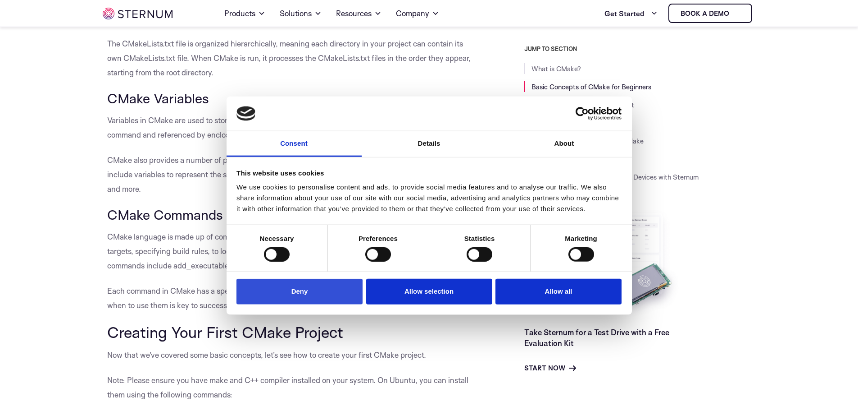
click at [282, 294] on button "Deny" at bounding box center [300, 292] width 126 height 26
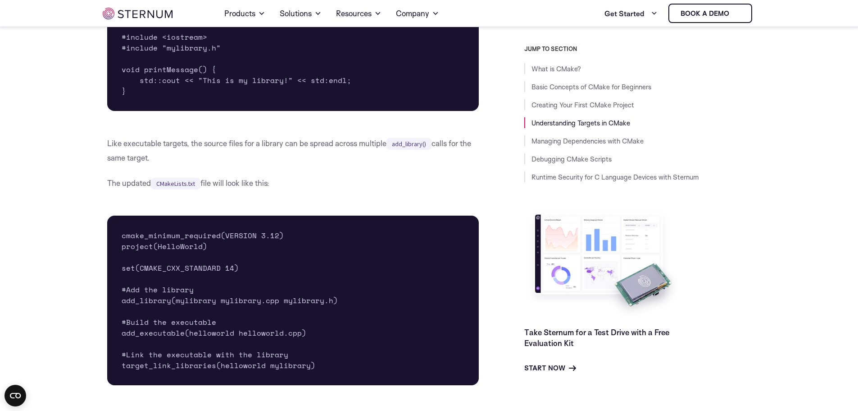
scroll to position [2852, 0]
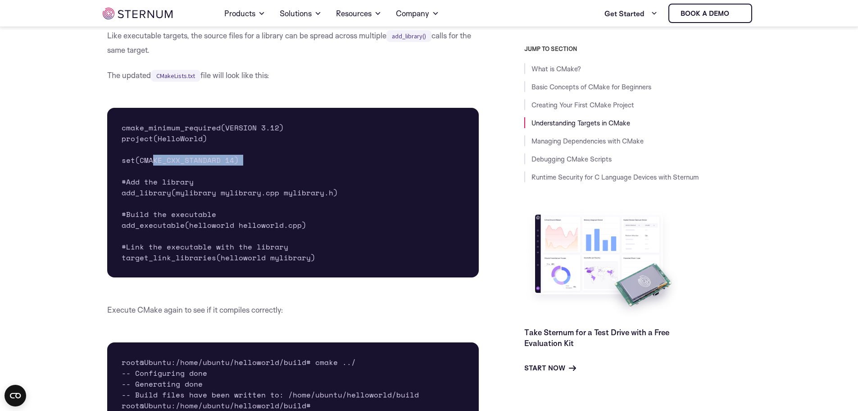
drag, startPoint x: 151, startPoint y: 188, endPoint x: 240, endPoint y: 194, distance: 89.0
click at [240, 194] on pre "cmake_minimum_required(VERSION 3.12) project(HelloWorld) set(CMAKE_CXX_STANDARD…" at bounding box center [293, 192] width 372 height 169
click at [173, 207] on pre "cmake_minimum_required(VERSION 3.12) project(HelloWorld) set(CMAKE_CXX_STANDARD…" at bounding box center [293, 192] width 372 height 169
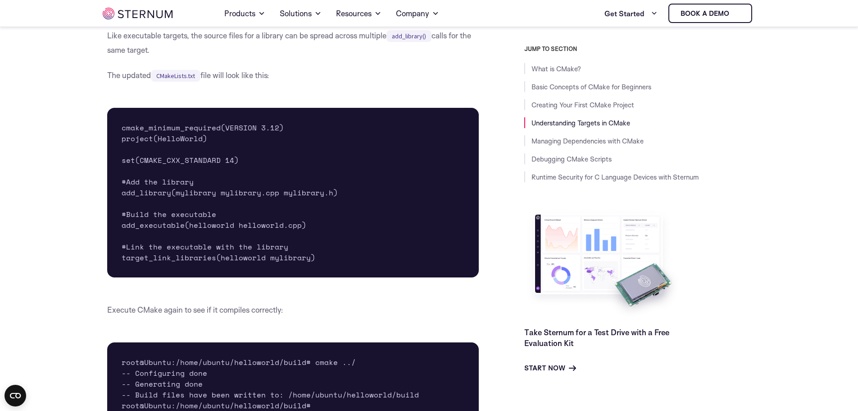
click at [283, 277] on pre "cmake_minimum_required(VERSION 3.12) project(HelloWorld) set(CMAKE_CXX_STANDARD…" at bounding box center [293, 192] width 372 height 169
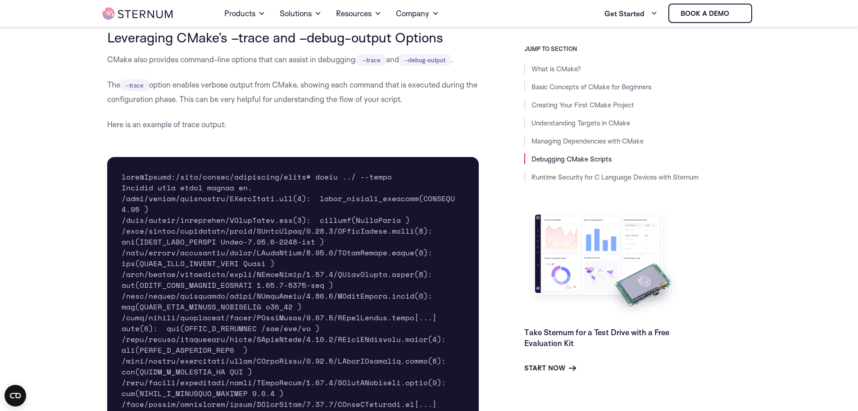
scroll to position [4640, 0]
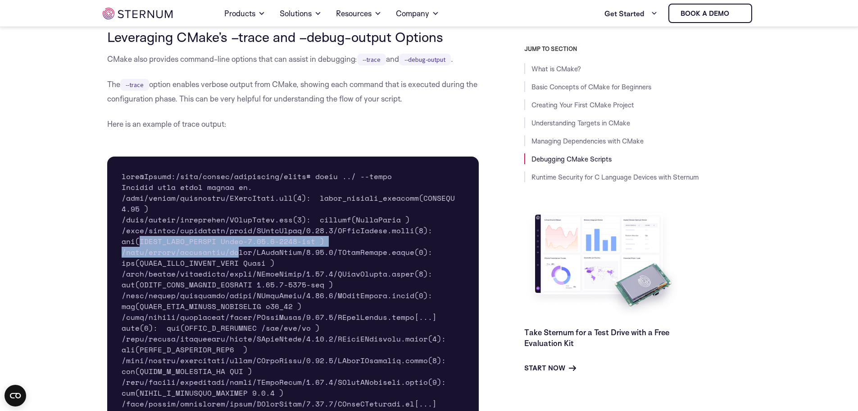
drag, startPoint x: 138, startPoint y: 270, endPoint x: 239, endPoint y: 273, distance: 101.0
click at [239, 273] on pre at bounding box center [293, 370] width 372 height 429
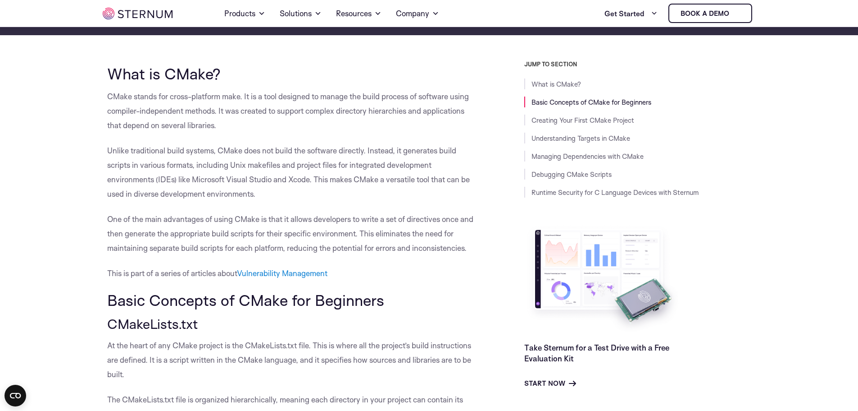
scroll to position [191, 0]
click at [239, 273] on span "This is part of a series of articles about Vulnerability Management" at bounding box center [217, 273] width 220 height 9
